Goal: Task Accomplishment & Management: Manage account settings

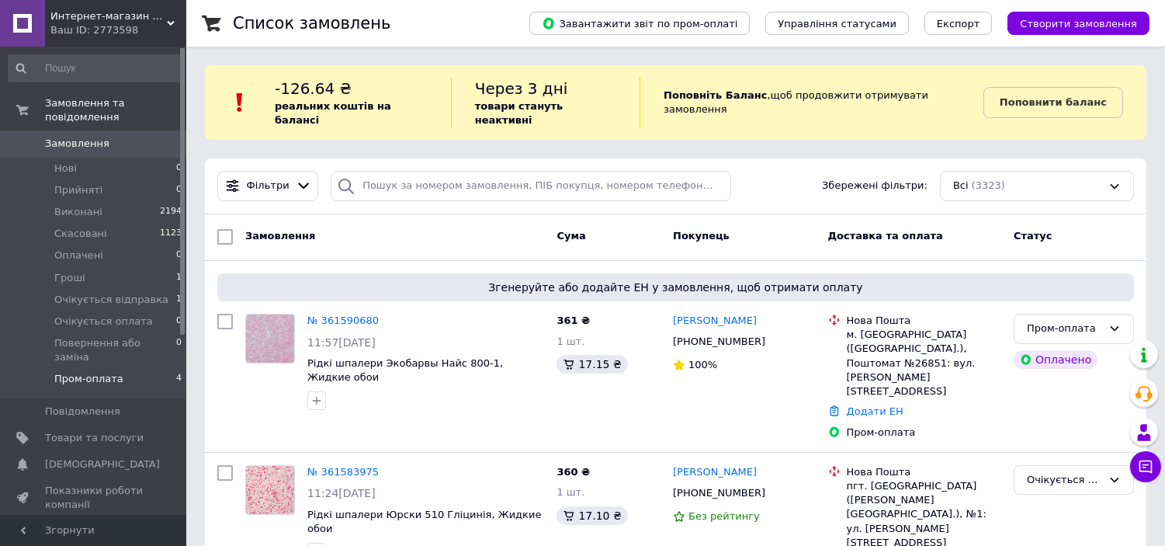
click at [133, 368] on li "Пром-оплата 4" at bounding box center [95, 382] width 191 height 29
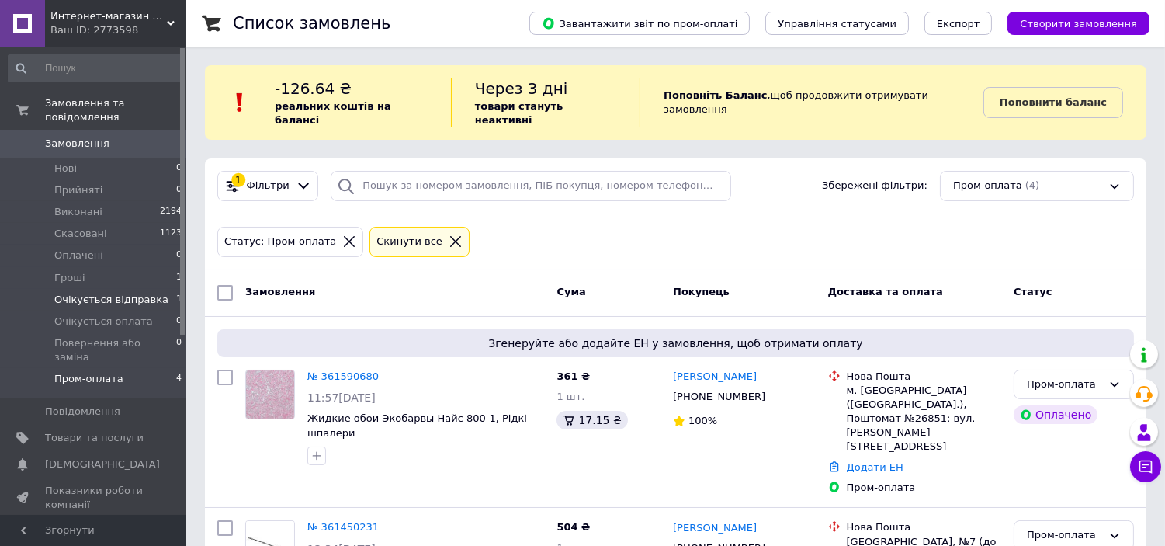
click at [119, 293] on span "Очікується відправка" at bounding box center [111, 300] width 114 height 14
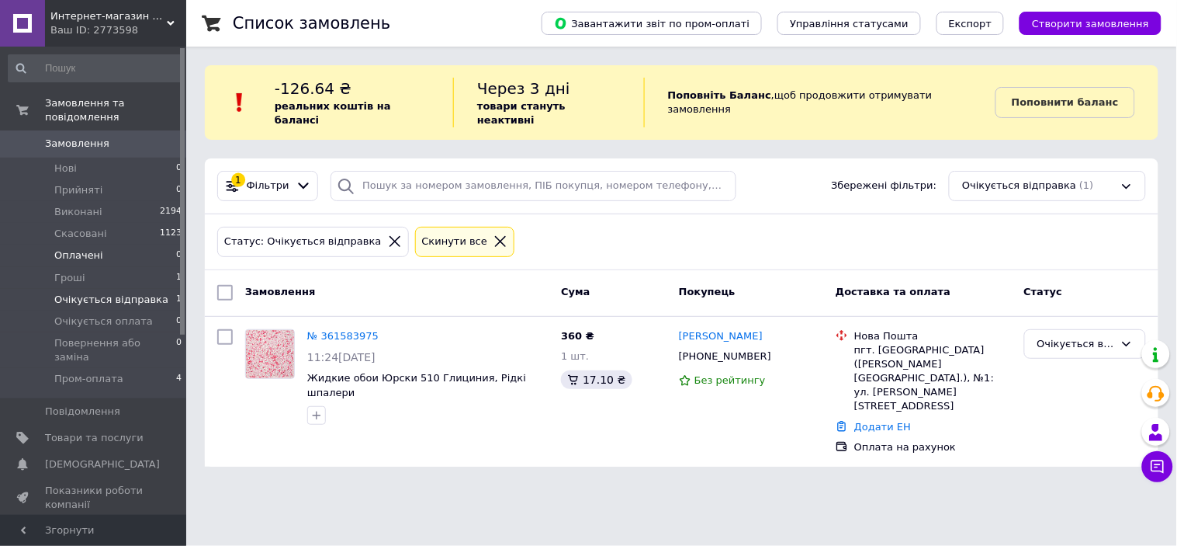
click at [102, 251] on li "Оплачені 0" at bounding box center [95, 255] width 191 height 22
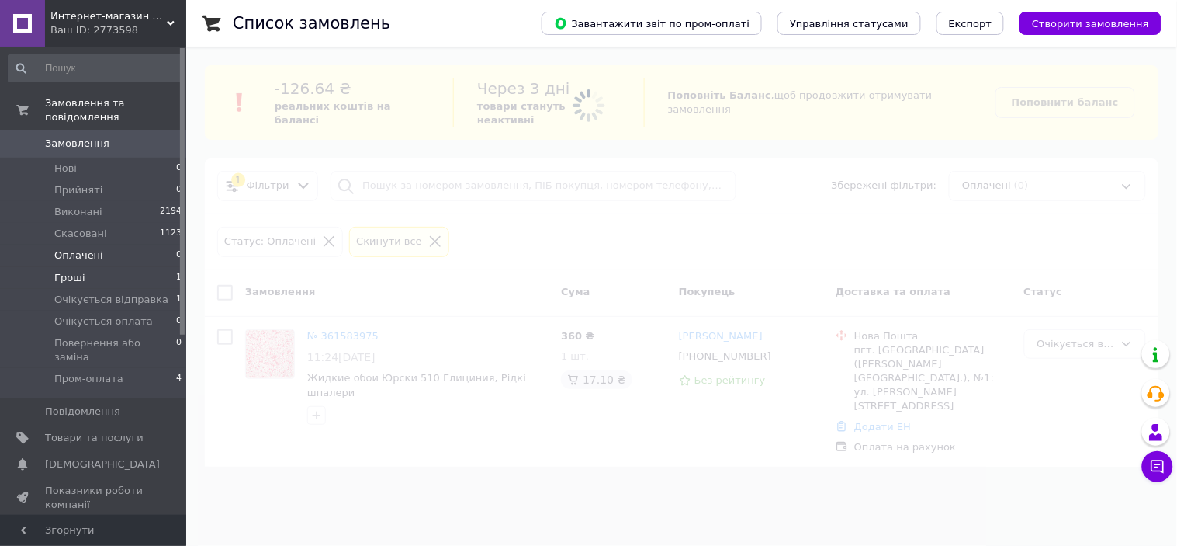
click at [90, 267] on li "Гроші 1" at bounding box center [95, 278] width 191 height 22
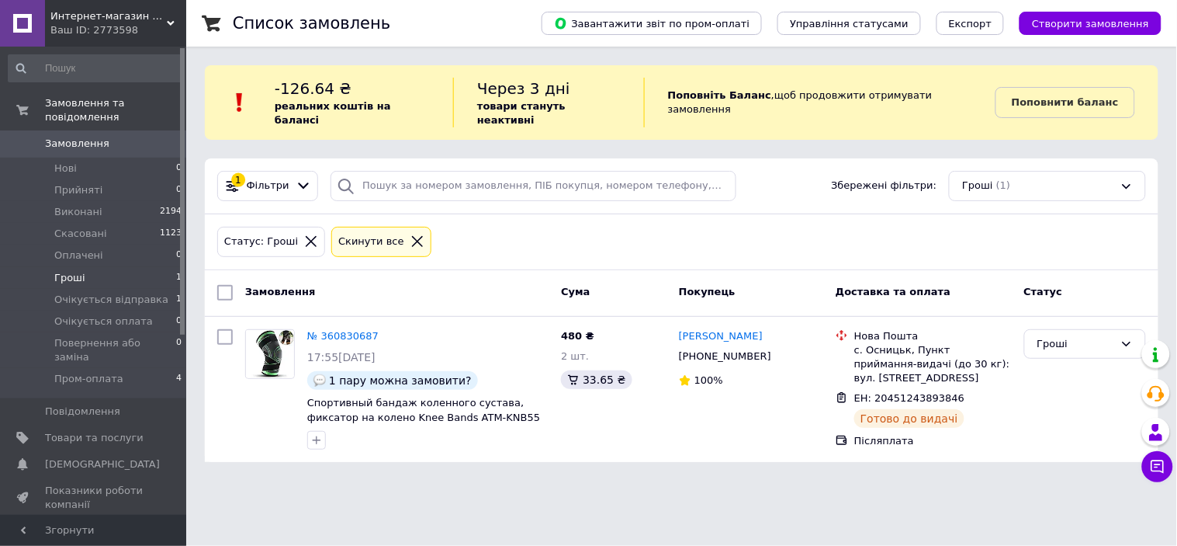
click at [109, 137] on span "Замовлення" at bounding box center [94, 144] width 99 height 14
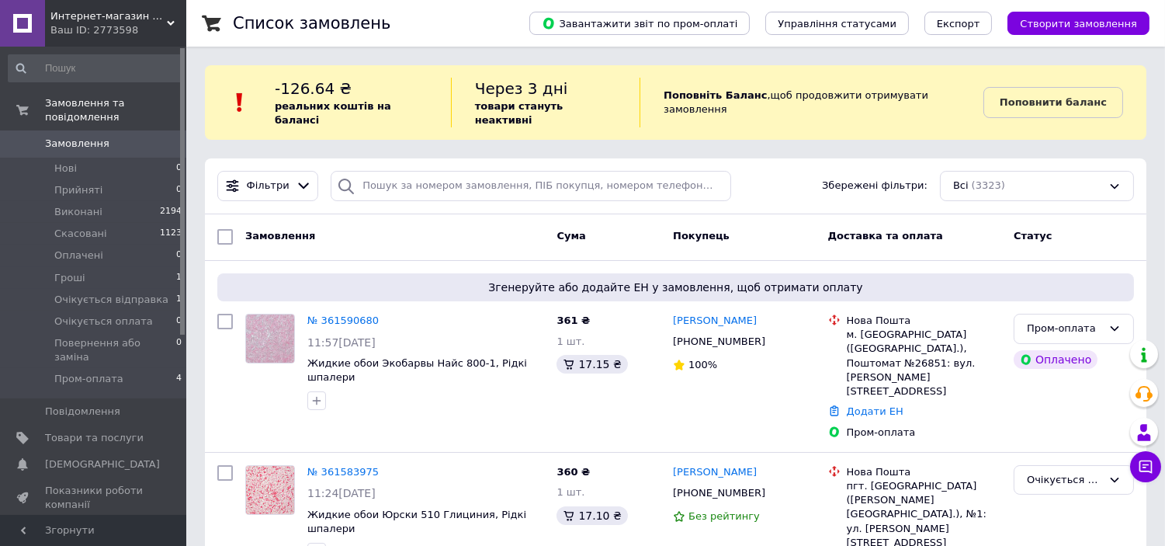
drag, startPoint x: 84, startPoint y: 415, endPoint x: 404, endPoint y: 407, distance: 319.8
click at [84, 431] on span "Товари та послуги" at bounding box center [94, 438] width 99 height 14
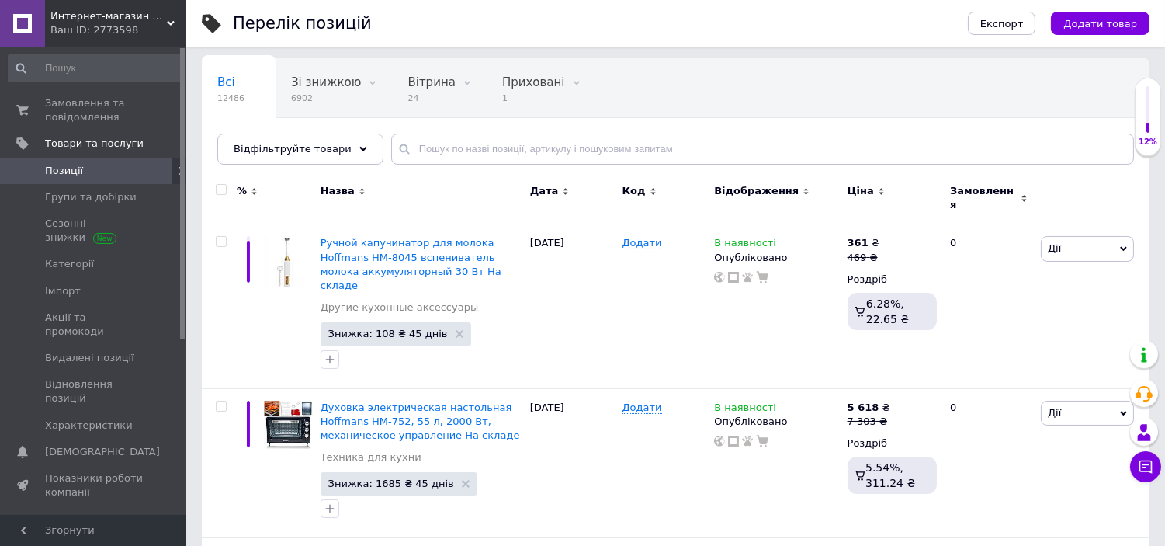
scroll to position [144, 0]
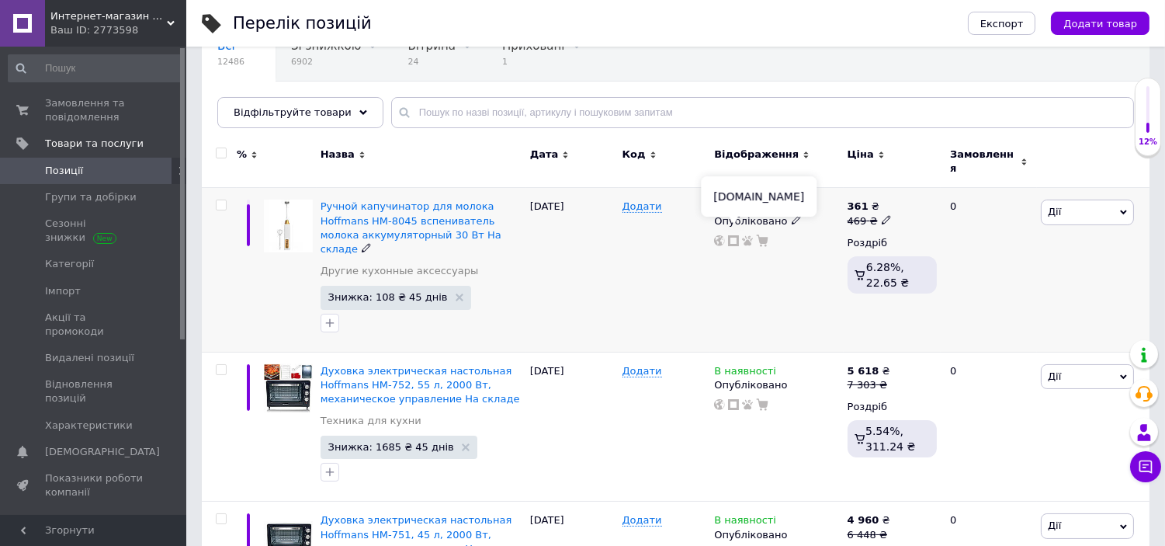
click at [731, 235] on icon at bounding box center [733, 240] width 11 height 11
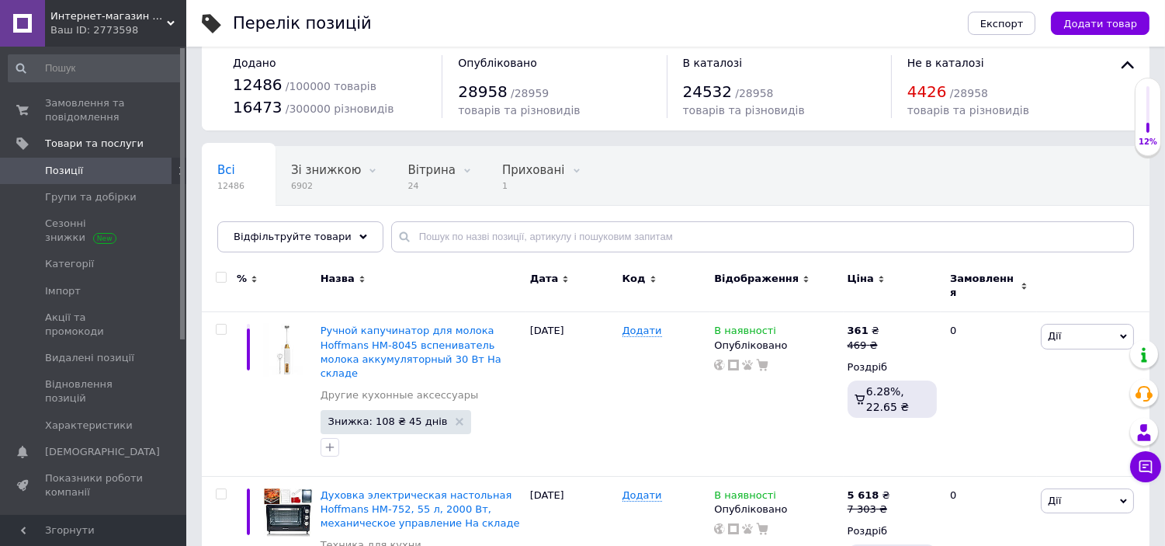
scroll to position [0, 0]
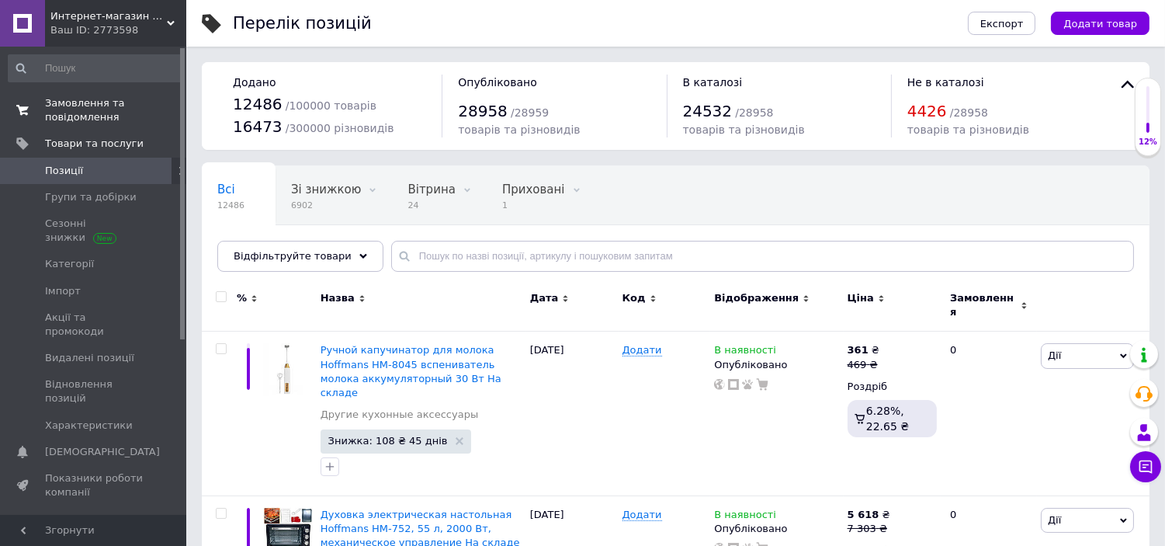
drag, startPoint x: 88, startPoint y: 123, endPoint x: 150, endPoint y: 112, distance: 63.0
click at [88, 123] on span "Замовлення та повідомлення" at bounding box center [94, 110] width 99 height 28
